Goal: Information Seeking & Learning: Learn about a topic

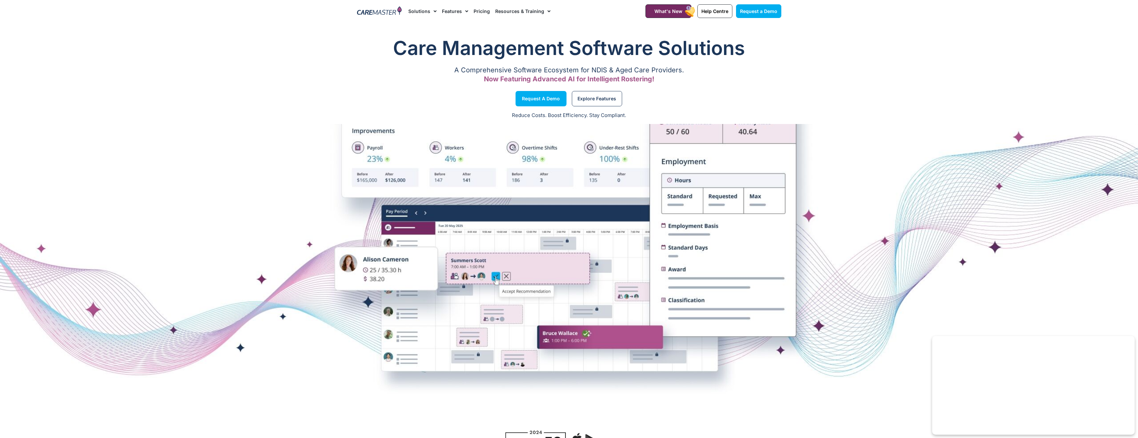
click at [373, 11] on img at bounding box center [379, 11] width 45 height 10
click at [453, 11] on link "Features" at bounding box center [455, 11] width 26 height 22
click at [482, 10] on link "Pricing" at bounding box center [482, 11] width 16 height 22
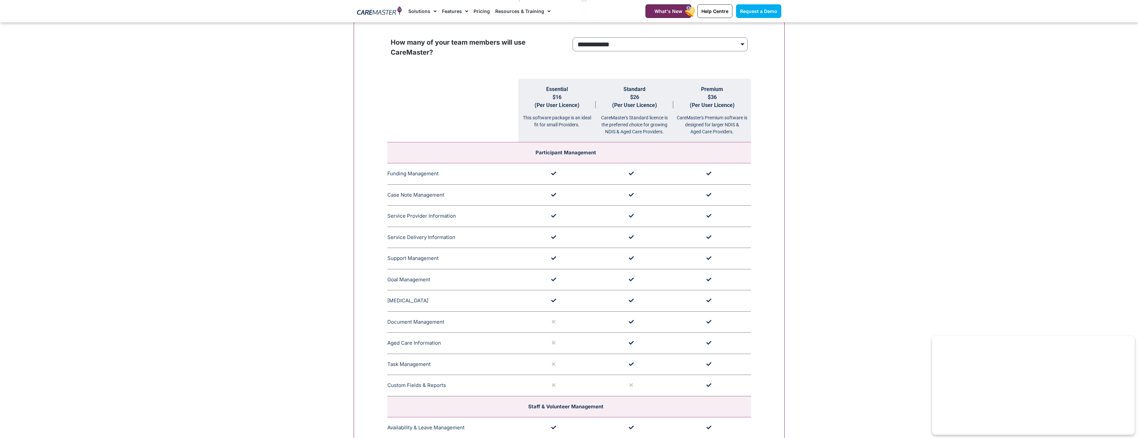
scroll to position [799, 0]
